Goal: Information Seeking & Learning: Learn about a topic

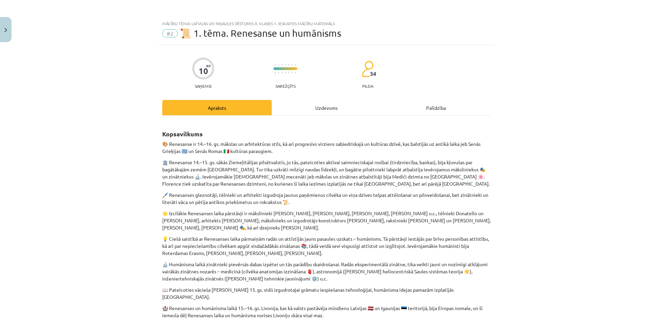
click at [340, 101] on div "Uzdevums" at bounding box center [327, 107] width 110 height 15
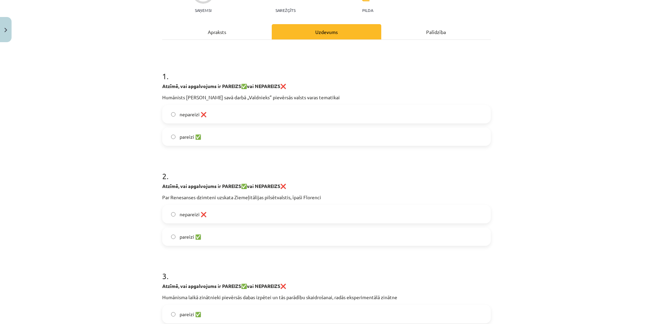
scroll to position [51, 0]
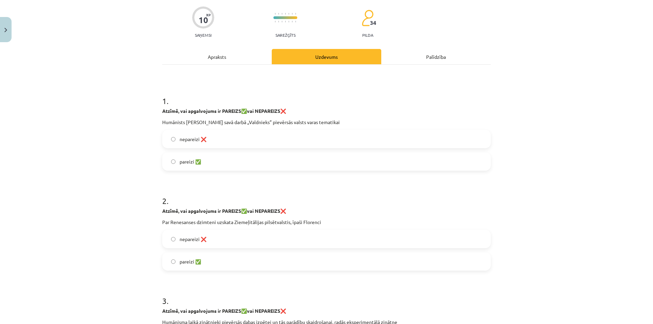
drag, startPoint x: 148, startPoint y: 119, endPoint x: 382, endPoint y: 115, distance: 233.8
click at [382, 115] on div "Mācību tēma: Latvijas un pasaules vēstures 8. klases 1. ieskaites mācību materi…" at bounding box center [326, 162] width 653 height 324
click at [382, 115] on div "Atzīmē, vai apgalvojums ir PAREIZS ✅ vai NEPAREIZS ❌ Humānists Nikolo Makjavell…" at bounding box center [326, 117] width 329 height 18
click at [205, 54] on div "Apraksts" at bounding box center [217, 56] width 110 height 15
click at [205, 54] on div "10 XP Saņemsi Sarežģīts 34 pilda Apraksts Uzdevums Palīdzība 1 . Atzīmē, vai ap…" at bounding box center [326, 313] width 337 height 639
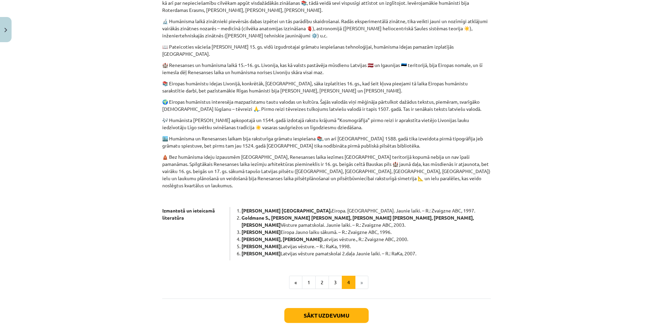
scroll to position [272, 0]
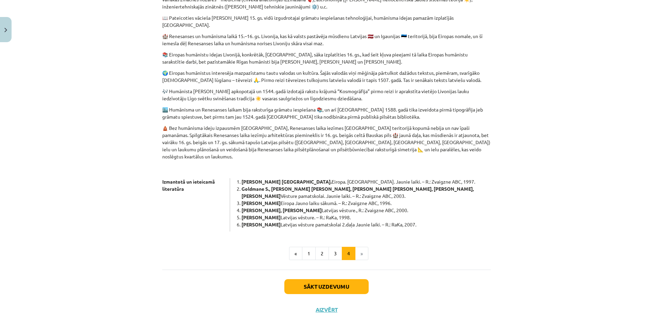
click at [214, 106] on p "🏙️ Humānisma un Renesanses laikam bija raksturīga grāmatu iespiešana 📚, un arī …" at bounding box center [326, 113] width 329 height 14
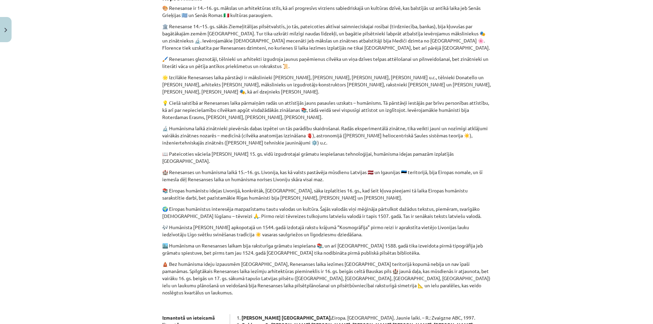
scroll to position [102, 0]
